Goal: Task Accomplishment & Management: Manage account settings

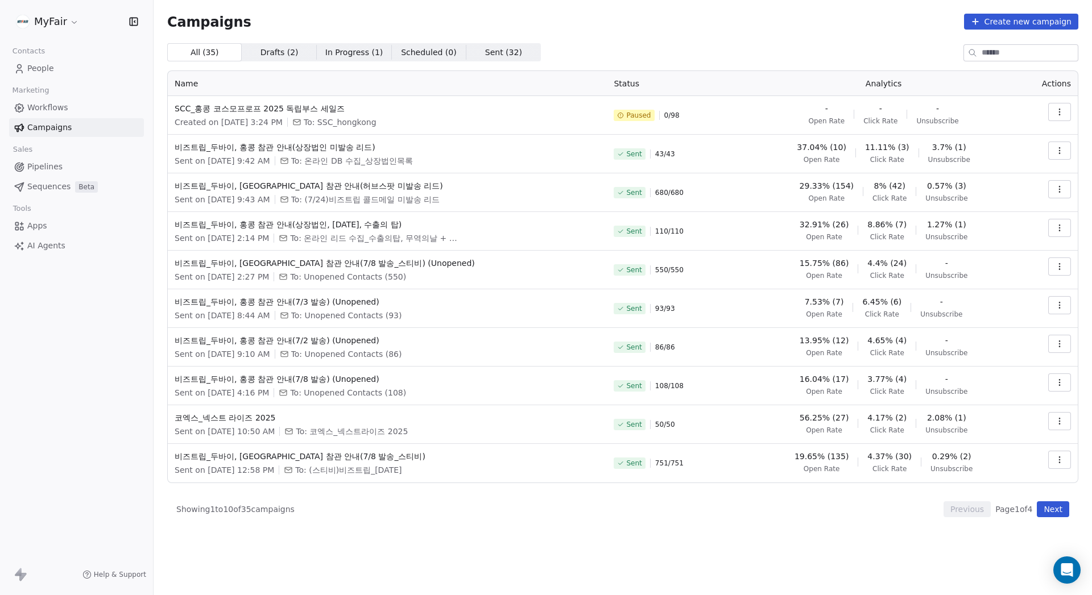
click at [584, 29] on div "Campaigns Create new campaign" at bounding box center [622, 22] width 911 height 16
click at [536, 48] on div "All ( 35 ) All ( 35 ) Drafts ( 2 ) Drafts ( 2 ) In Progress ( 1 ) In Progress (…" at bounding box center [622, 52] width 911 height 18
click at [665, 46] on div "All ( 35 ) All ( 35 ) Drafts ( 2 ) Drafts ( 2 ) In Progress ( 1 ) In Progress (…" at bounding box center [622, 52] width 911 height 18
click at [654, 51] on div "All ( 35 ) All ( 35 ) Drafts ( 2 ) Drafts ( 2 ) In Progress ( 1 ) In Progress (…" at bounding box center [622, 52] width 911 height 18
click at [638, 52] on div "All ( 35 ) All ( 35 ) Drafts ( 2 ) Drafts ( 2 ) In Progress ( 1 ) In Progress (…" at bounding box center [622, 52] width 911 height 18
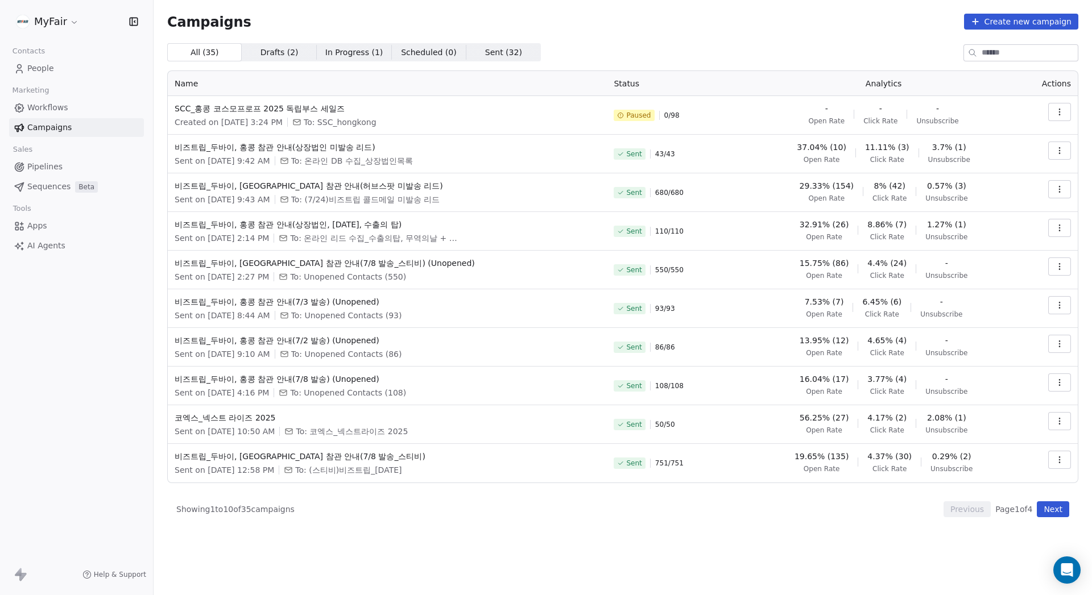
click at [638, 52] on div "All ( 35 ) All ( 35 ) Drafts ( 2 ) Drafts ( 2 ) In Progress ( 1 ) In Progress (…" at bounding box center [622, 52] width 911 height 18
drag, startPoint x: 576, startPoint y: 59, endPoint x: 580, endPoint y: 48, distance: 11.5
click at [576, 59] on div "All ( 35 ) All ( 35 ) Drafts ( 2 ) Drafts ( 2 ) In Progress ( 1 ) In Progress (…" at bounding box center [622, 52] width 911 height 18
click at [583, 35] on div "Campaigns Create new campaign All ( 35 ) All ( 35 ) Drafts ( 2 ) Drafts ( 2 ) I…" at bounding box center [622, 266] width 911 height 504
click at [603, 49] on div "All ( 35 ) All ( 35 ) Drafts ( 2 ) Drafts ( 2 ) In Progress ( 1 ) In Progress (…" at bounding box center [622, 52] width 911 height 18
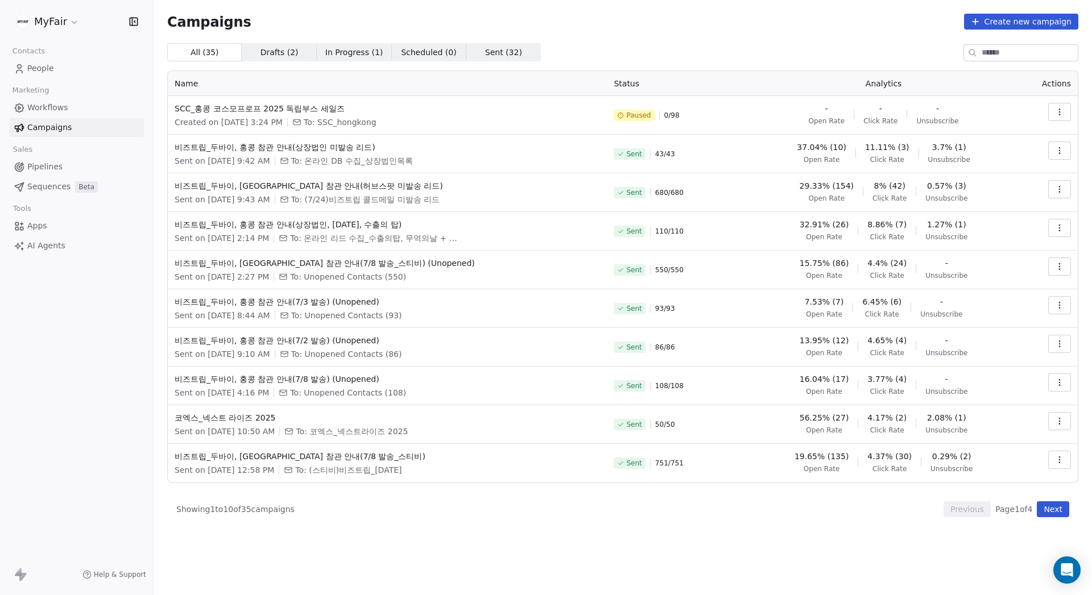
click at [666, 23] on div "Campaigns Create new campaign" at bounding box center [622, 22] width 911 height 16
click at [434, 26] on div "Campaigns Create new campaign" at bounding box center [622, 22] width 911 height 16
click at [425, 15] on div "Campaigns Create new campaign" at bounding box center [622, 22] width 911 height 16
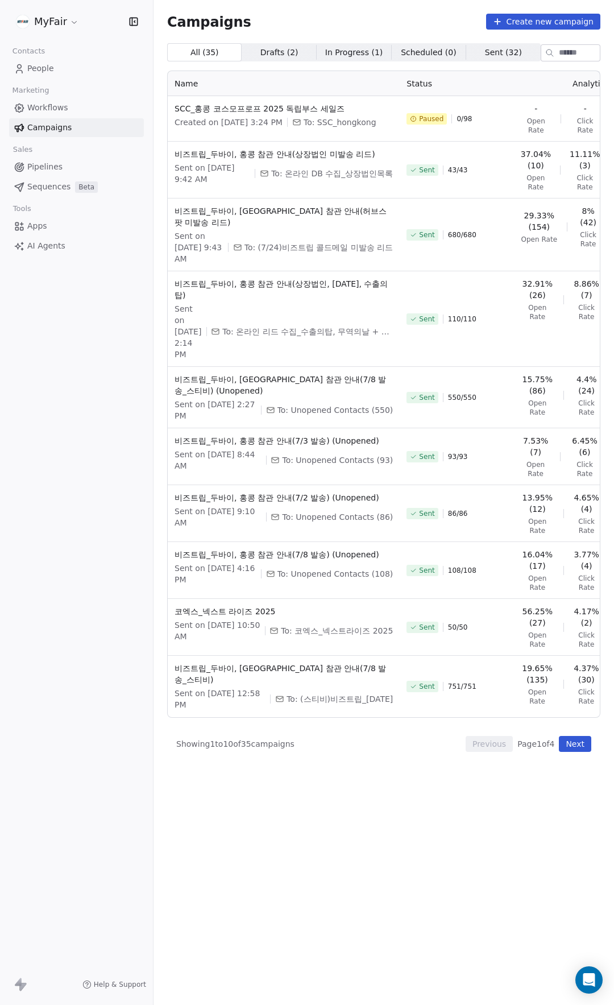
click at [359, 18] on div "Campaigns Create new campaign" at bounding box center [383, 22] width 433 height 16
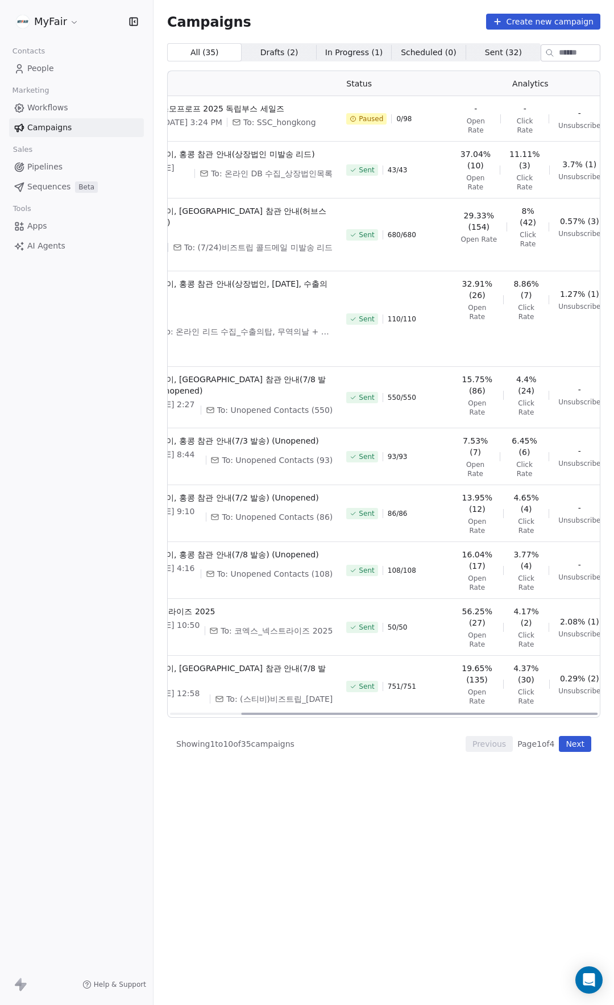
scroll to position [0, 86]
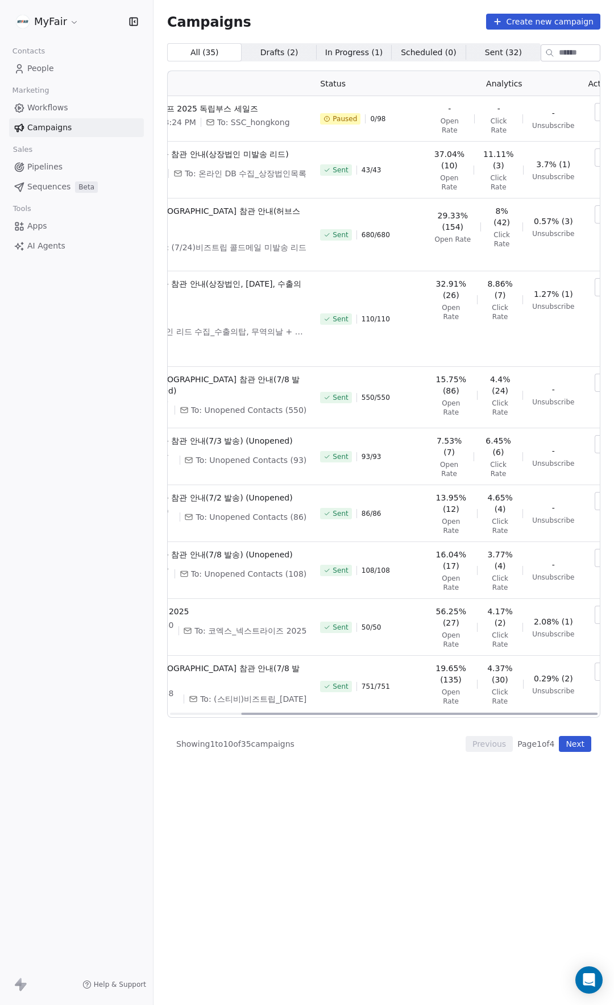
click at [601, 110] on icon "button" at bounding box center [605, 111] width 9 height 9
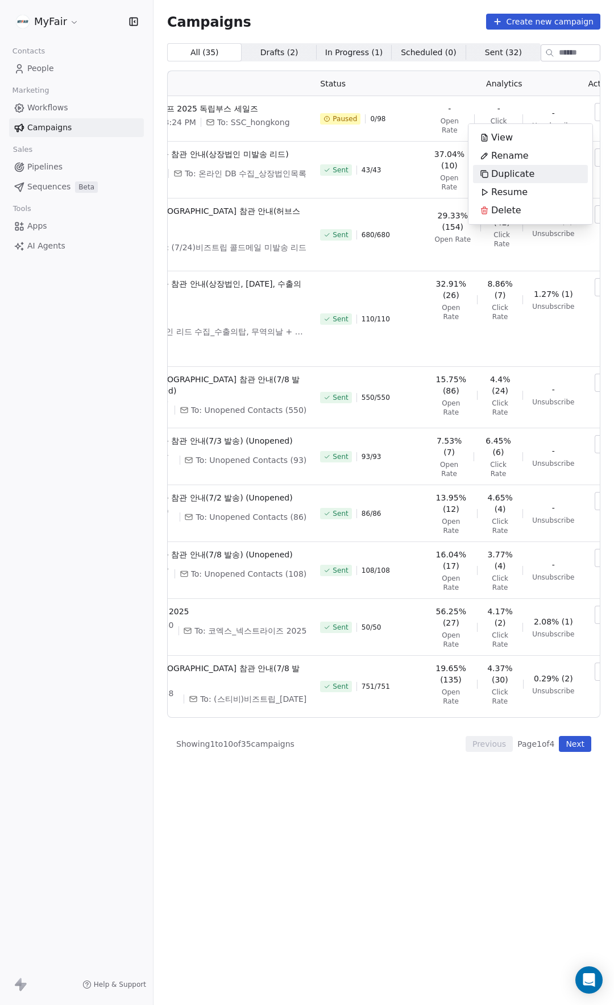
click at [541, 170] on div "Duplicate" at bounding box center [530, 174] width 115 height 18
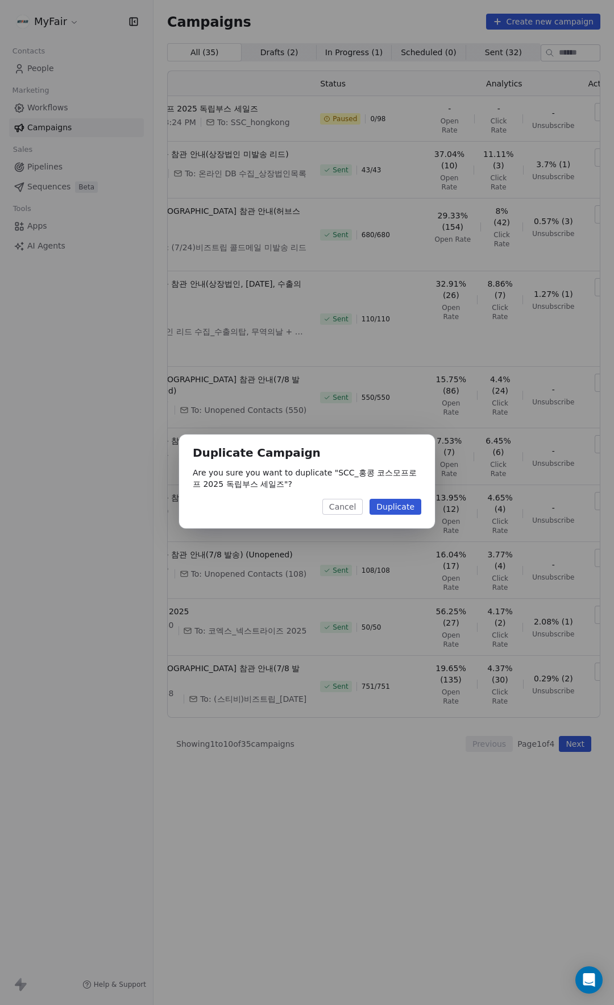
click at [399, 509] on button "Duplicate" at bounding box center [396, 507] width 52 height 16
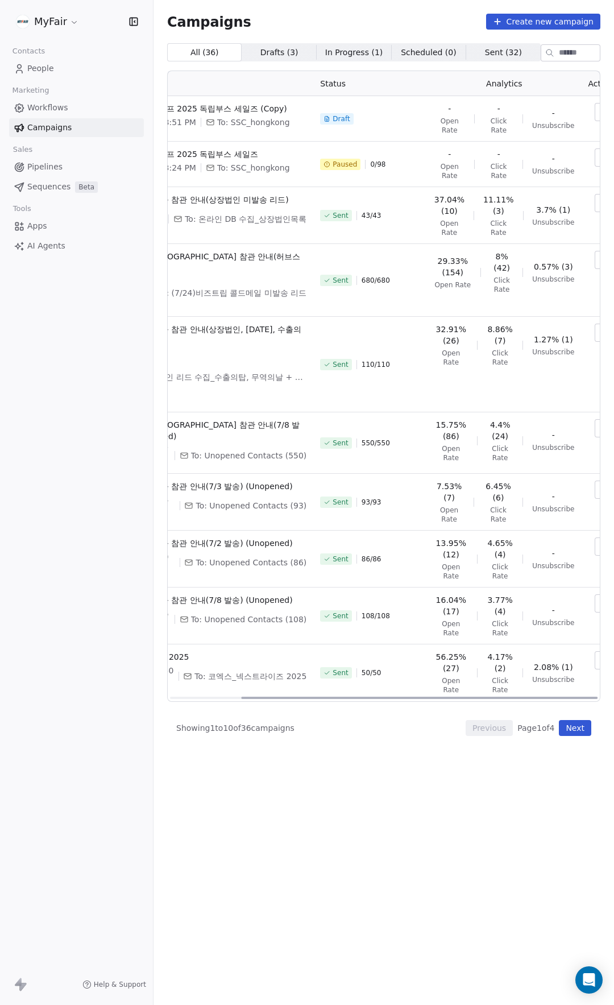
click at [601, 158] on icon "button" at bounding box center [605, 157] width 9 height 9
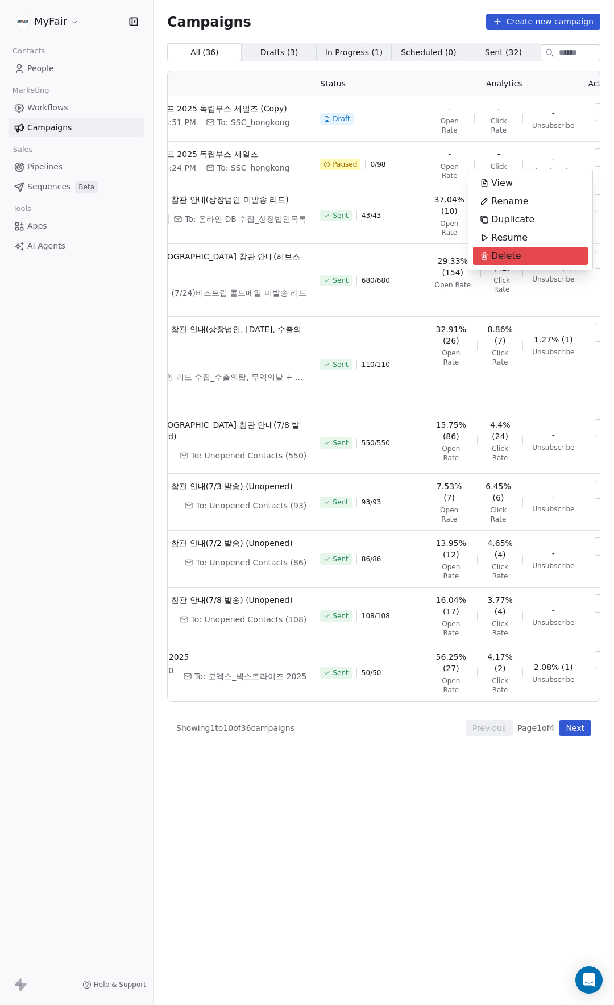
click at [521, 258] on div "Delete" at bounding box center [500, 256] width 55 height 18
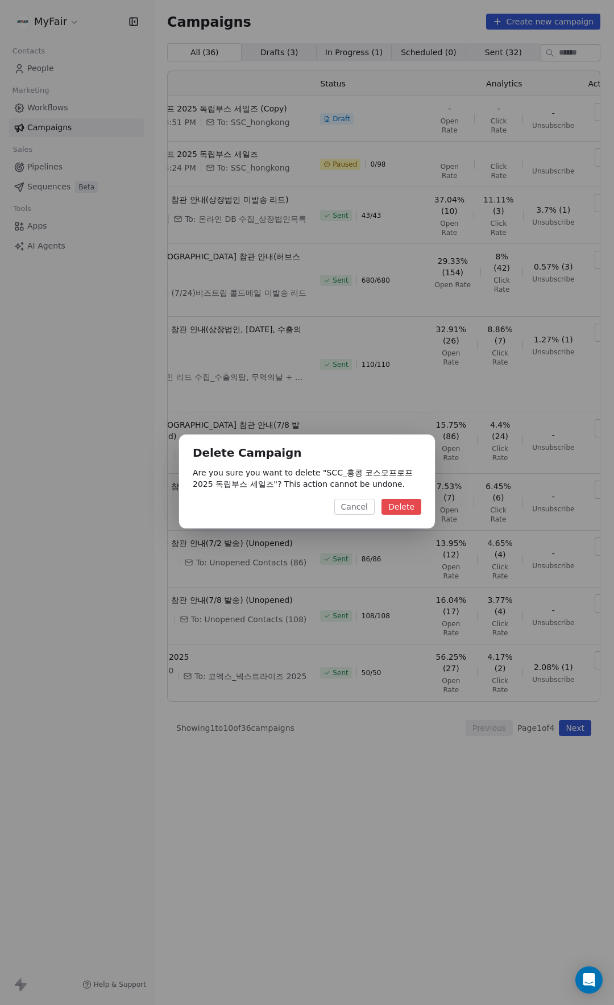
click at [405, 503] on button "Delete" at bounding box center [401, 507] width 40 height 16
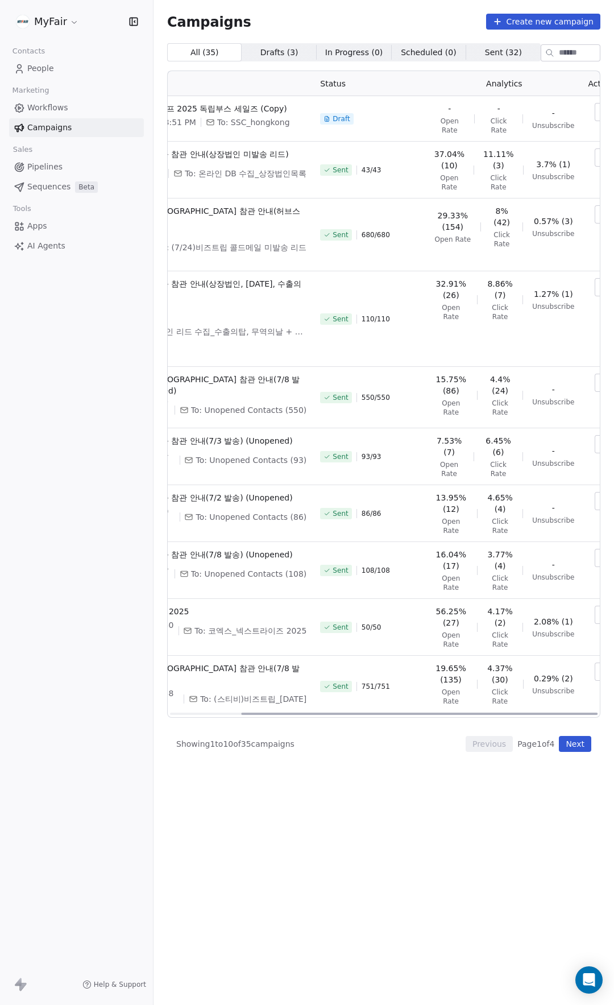
click at [601, 114] on icon "button" at bounding box center [605, 111] width 9 height 9
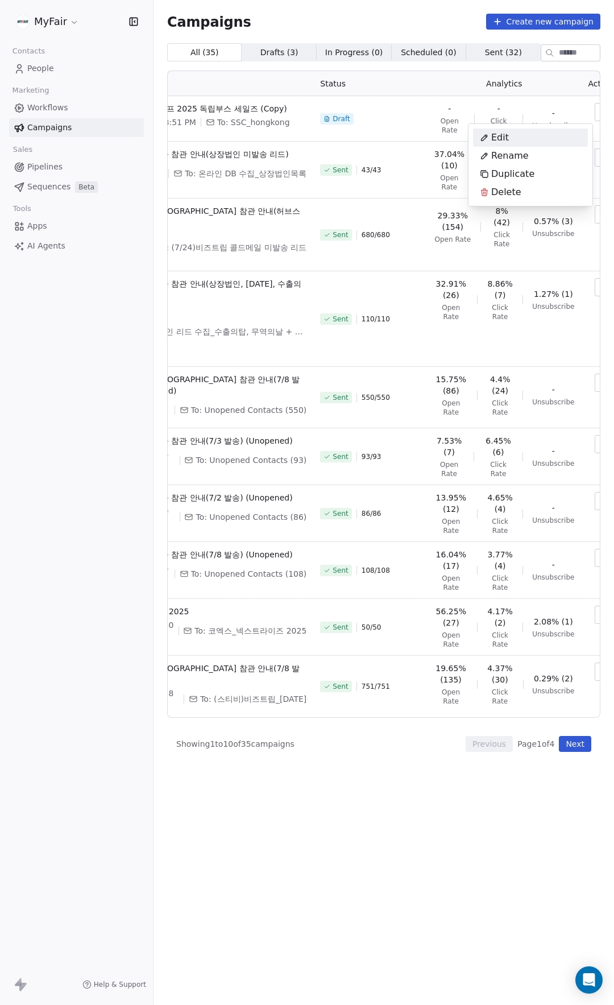
click at [537, 139] on div "Edit" at bounding box center [530, 137] width 115 height 18
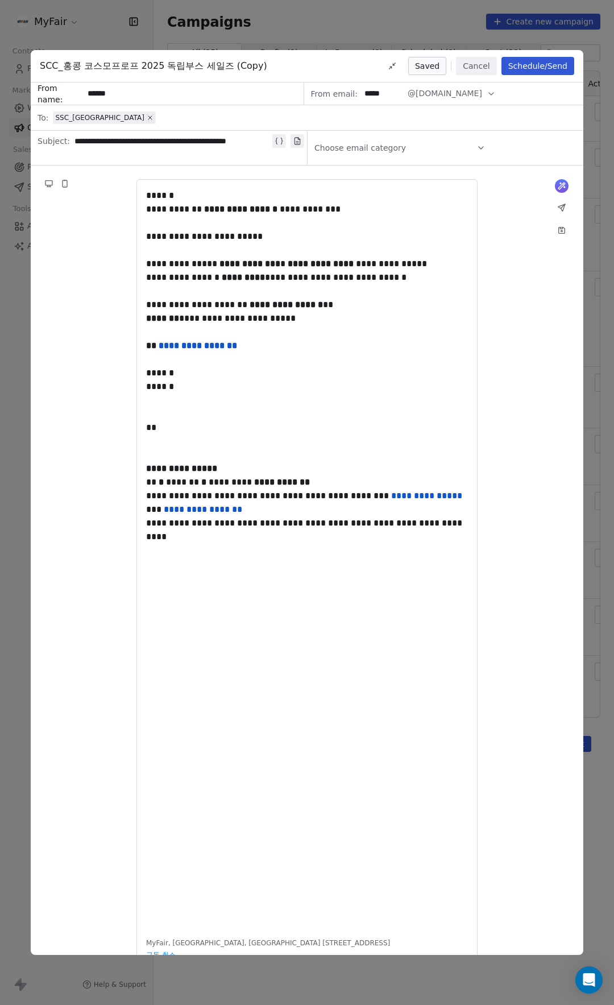
click at [262, 65] on div "SCC_홍콩 코스모프로프 2025 독립부스 세일즈 (Copy) Saved Cancel Schedule/Send" at bounding box center [307, 66] width 553 height 32
click at [252, 72] on span "SCC_홍콩 코스모프로프 2025 독립부스 세일즈 (Copy)" at bounding box center [153, 66] width 227 height 14
click at [255, 67] on span "SCC_홍콩 코스모프로프 2025 독립부스 세일즈 (Copy)" at bounding box center [153, 66] width 227 height 14
click at [491, 61] on button "Cancel" at bounding box center [476, 66] width 40 height 18
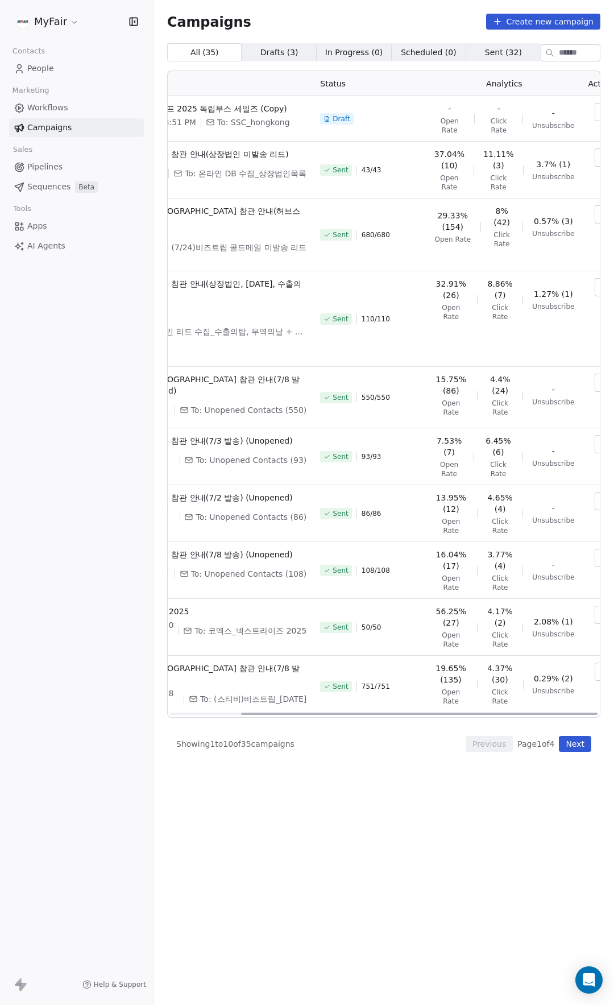
click at [601, 109] on icon "button" at bounding box center [605, 111] width 9 height 9
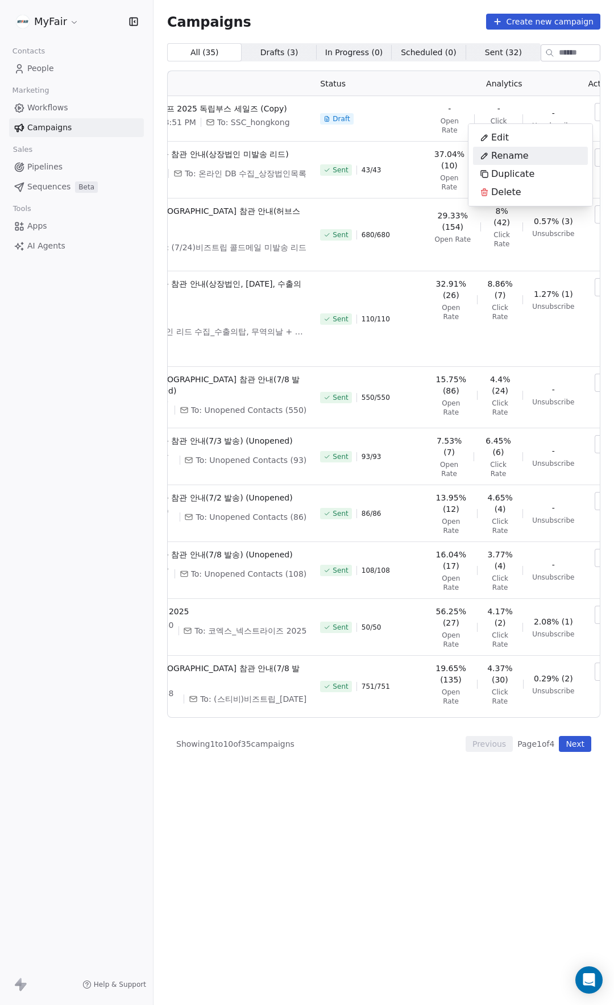
click at [550, 156] on div "Rename" at bounding box center [530, 156] width 115 height 18
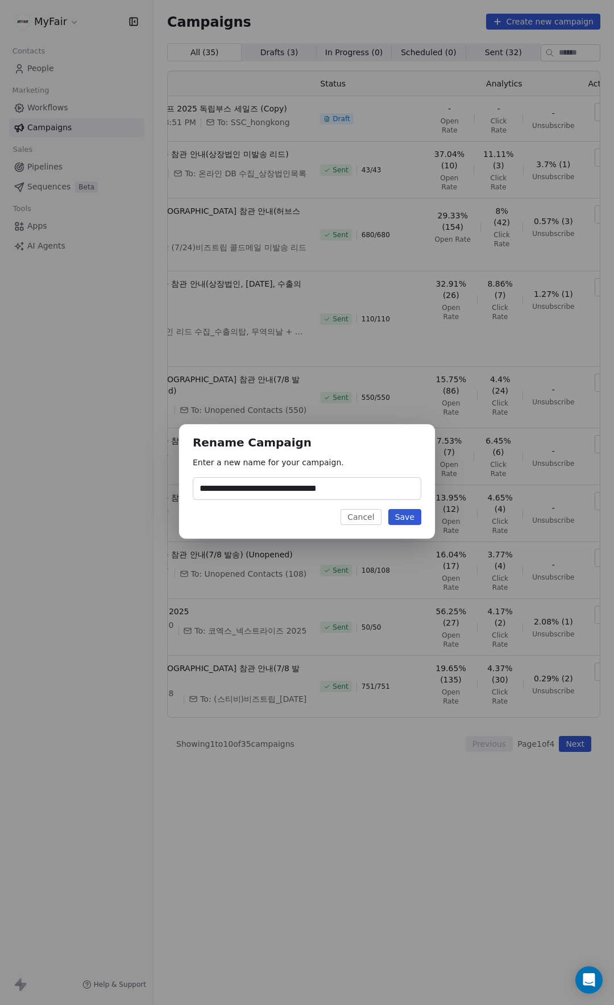
click at [382, 488] on input "**********" at bounding box center [306, 489] width 227 height 22
click at [389, 492] on input "**********" at bounding box center [306, 489] width 227 height 22
type input "**********"
click at [406, 512] on button "Save" at bounding box center [404, 517] width 33 height 16
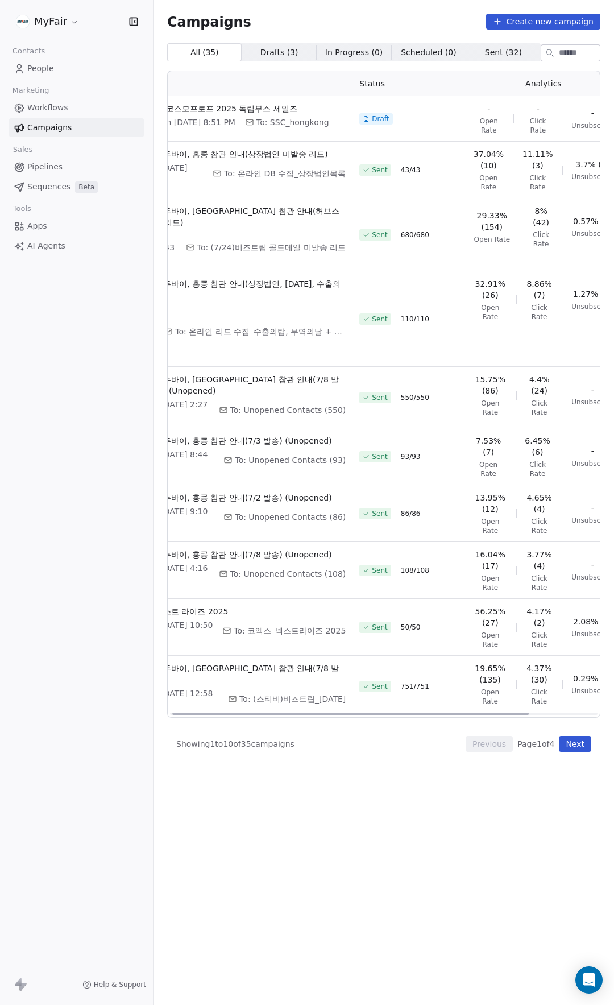
scroll to position [0, 0]
